Goal: Find specific page/section: Find specific page/section

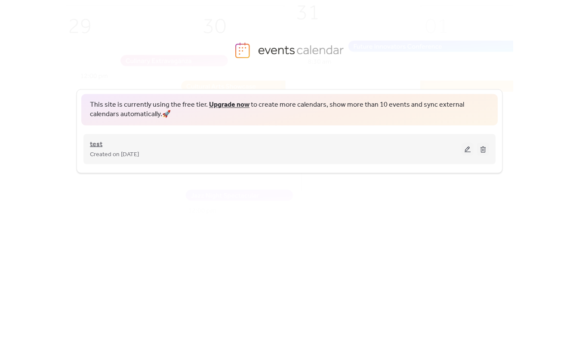
click at [97, 143] on span "test" at bounding box center [96, 144] width 12 height 10
click at [101, 141] on span "test" at bounding box center [96, 144] width 12 height 10
